Goal: Find specific page/section: Find specific page/section

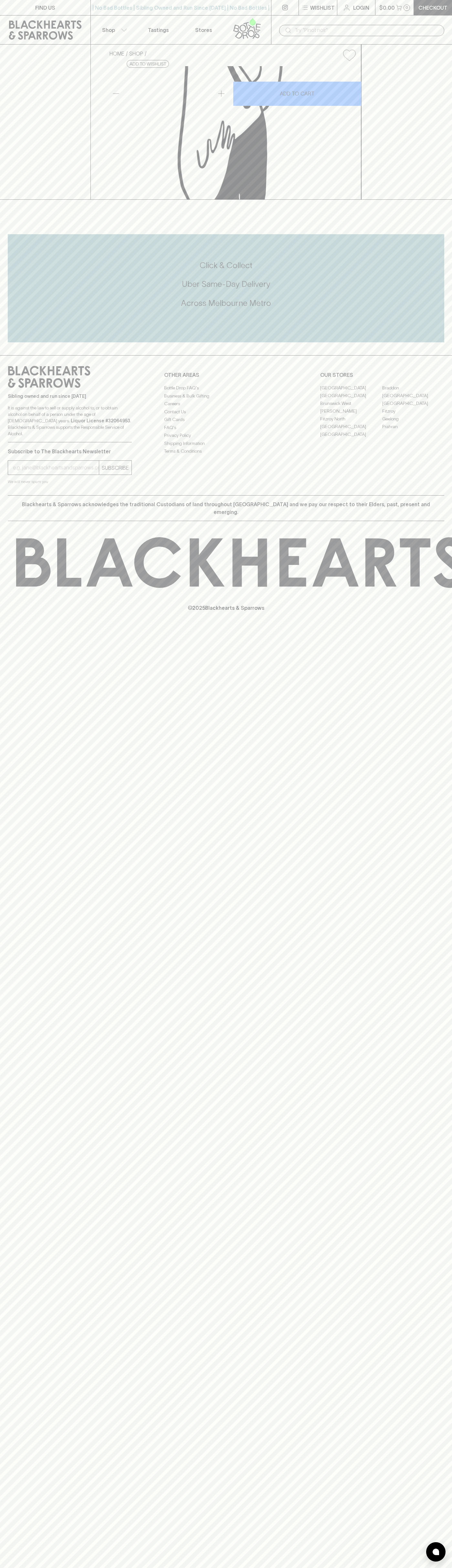
click at [49, 8] on p "FIND US" at bounding box center [45, 8] width 20 height 8
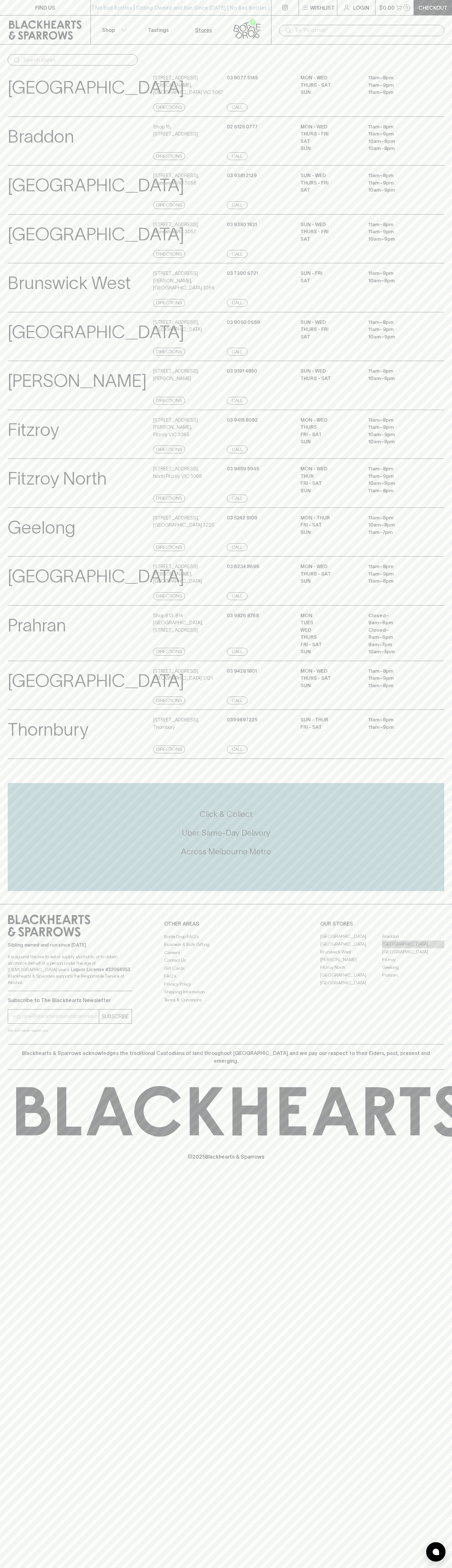
click at [432, 948] on link "[GEOGRAPHIC_DATA]" at bounding box center [413, 944] width 62 height 8
click at [73, 1567] on html "FIND US | No Bad Bottles | Sibling Owned and Run Since 2006 | No Bad Bottles | …" at bounding box center [226, 784] width 452 height 1568
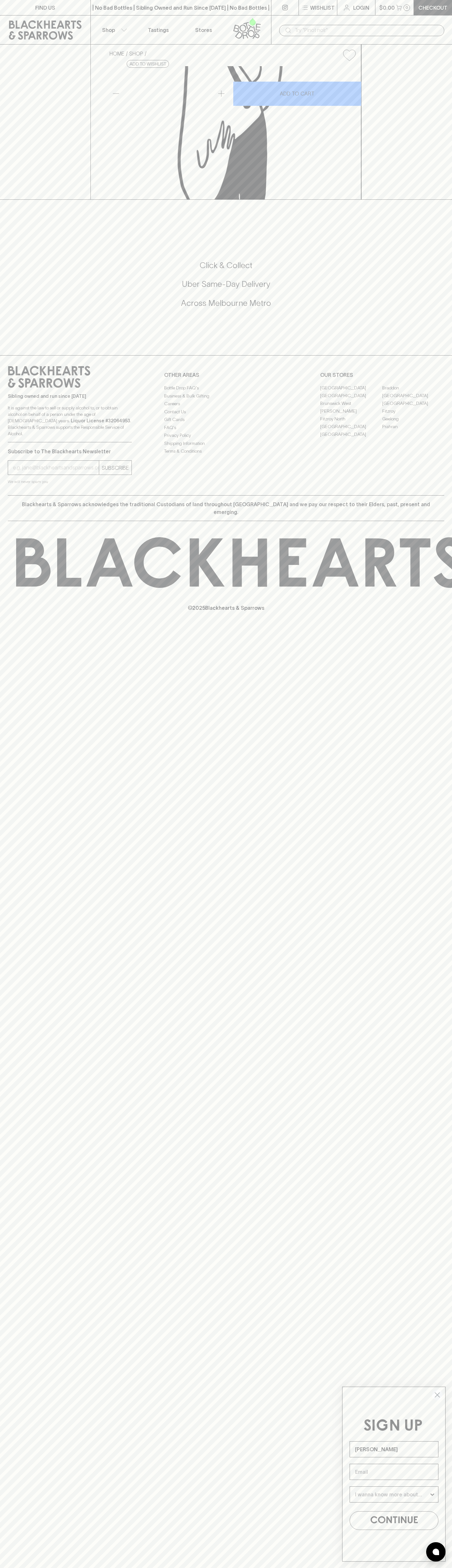
type input "[PERSON_NAME]"
